Goal: Check status: Check status

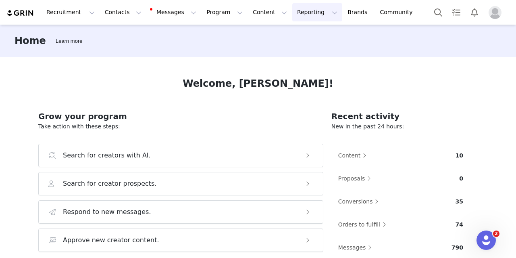
click at [292, 10] on button "Reporting Reporting" at bounding box center [317, 12] width 50 height 18
click at [283, 32] on p "Dashboard" at bounding box center [284, 35] width 31 height 8
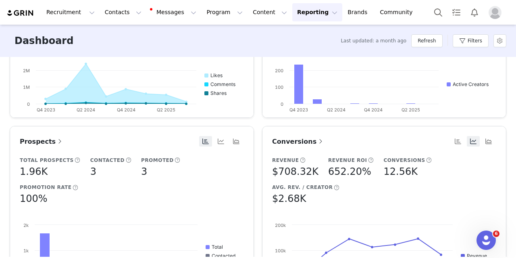
scroll to position [323, 0]
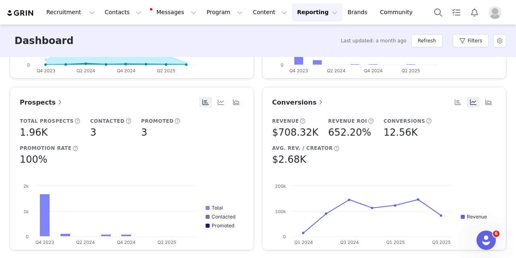
click at [286, 103] on span "Conversions" at bounding box center [298, 102] width 52 height 8
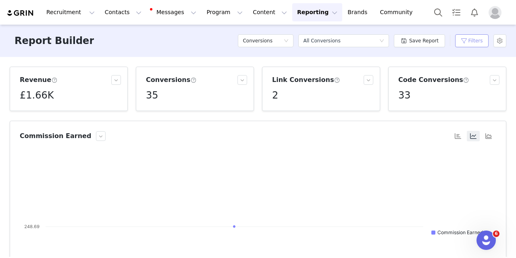
click at [461, 41] on button "Filters" at bounding box center [471, 40] width 33 height 13
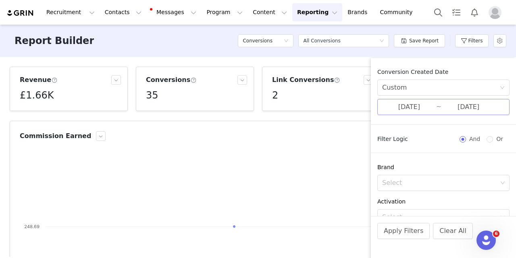
click at [407, 110] on input "[DATE]" at bounding box center [409, 107] width 54 height 10
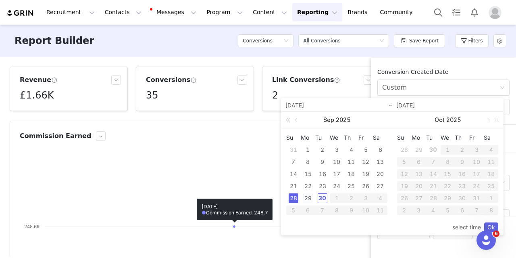
click at [308, 198] on div "29" at bounding box center [308, 198] width 10 height 10
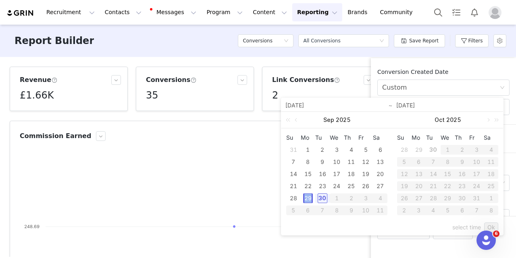
click at [308, 198] on div "29" at bounding box center [308, 198] width 10 height 10
type input "[DATE]"
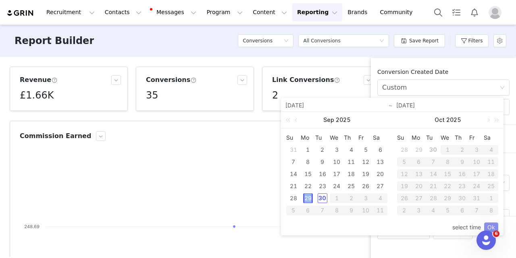
click at [491, 226] on link "Ok" at bounding box center [491, 227] width 14 height 10
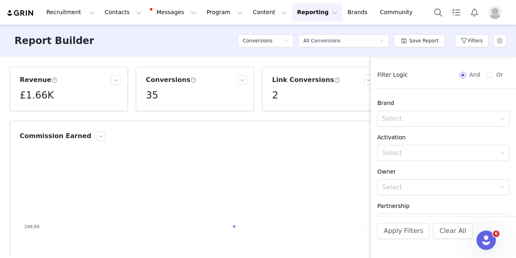
scroll to position [144, 0]
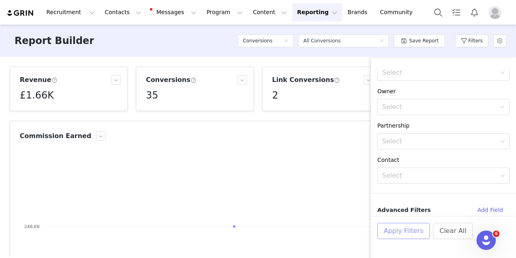
click at [411, 233] on button "Apply Filters" at bounding box center [403, 231] width 52 height 16
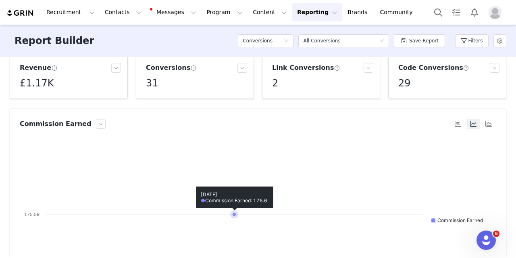
scroll to position [0, 0]
